Goal: Transaction & Acquisition: Purchase product/service

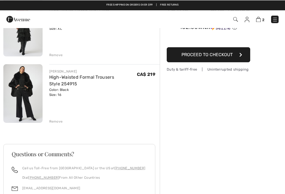
scroll to position [58, 0]
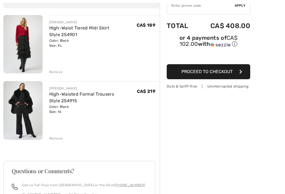
click at [36, 46] on img at bounding box center [22, 44] width 39 height 58
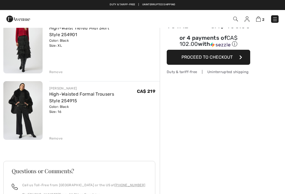
click at [24, 112] on img at bounding box center [22, 110] width 39 height 58
